Goal: Information Seeking & Learning: Learn about a topic

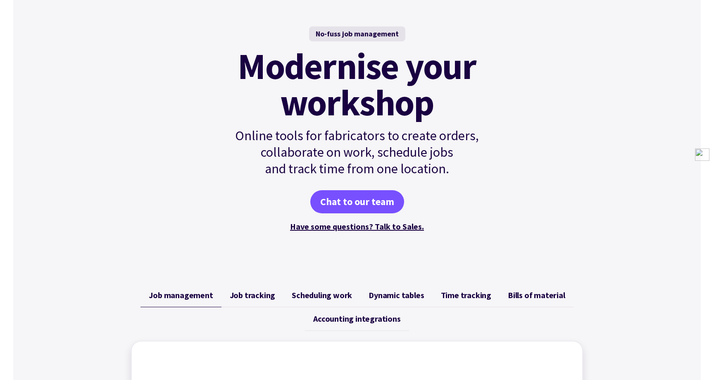
scroll to position [70, 0]
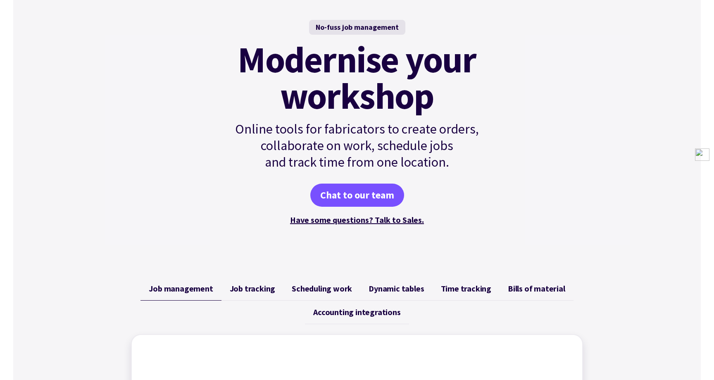
click at [270, 296] on link "Job tracking" at bounding box center [252, 289] width 62 height 24
click at [318, 284] on span "Scheduling work" at bounding box center [322, 288] width 60 height 10
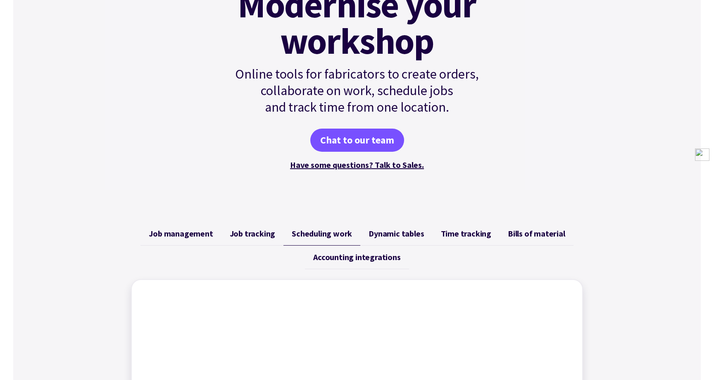
scroll to position [297, 0]
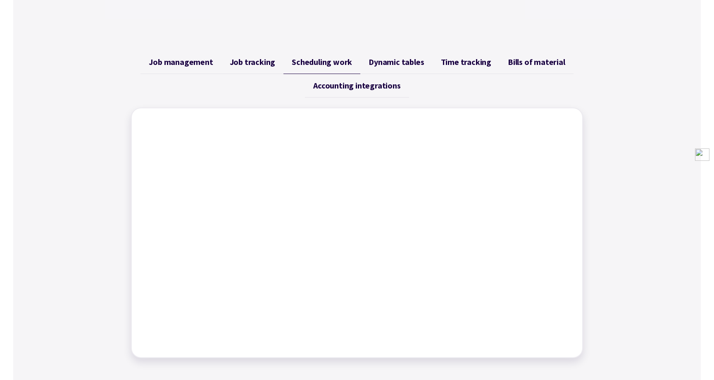
click at [393, 63] on span "Dynamic tables" at bounding box center [396, 62] width 55 height 10
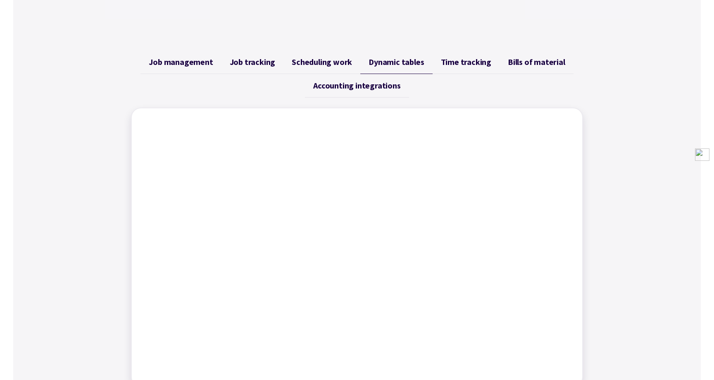
click at [480, 61] on span "Time tracking" at bounding box center [466, 62] width 50 height 10
click at [552, 69] on link "Bills of material" at bounding box center [537, 62] width 74 height 24
click at [378, 85] on span "Accounting integrations" at bounding box center [356, 86] width 87 height 10
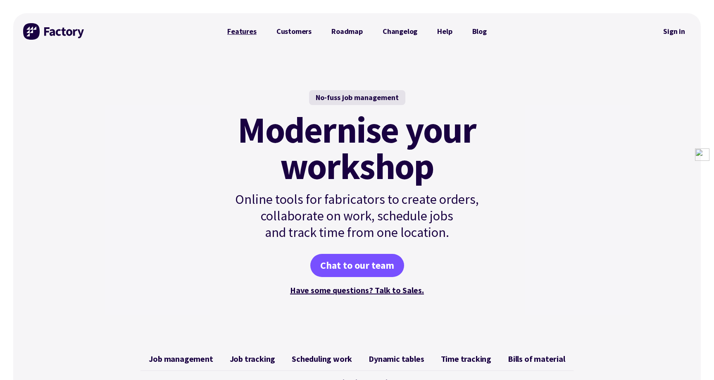
click at [242, 28] on link "Features" at bounding box center [241, 31] width 49 height 17
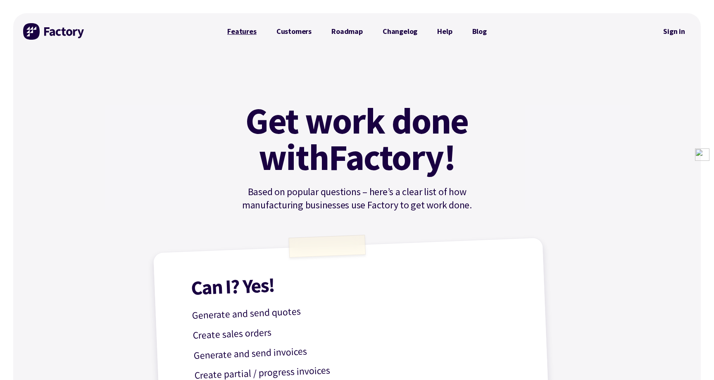
click at [244, 36] on link "Features" at bounding box center [241, 31] width 49 height 17
click at [57, 44] on div at bounding box center [54, 31] width 62 height 36
click at [57, 38] on img at bounding box center [54, 31] width 62 height 17
click at [61, 29] on img at bounding box center [54, 31] width 62 height 17
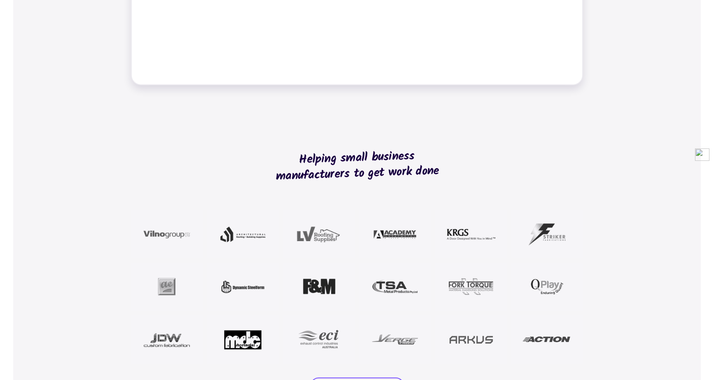
scroll to position [736, 0]
